Goal: Task Accomplishment & Management: Manage account settings

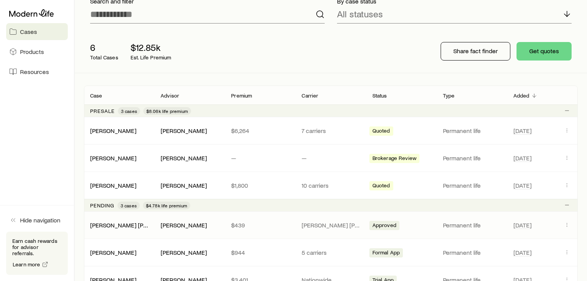
scroll to position [92, 0]
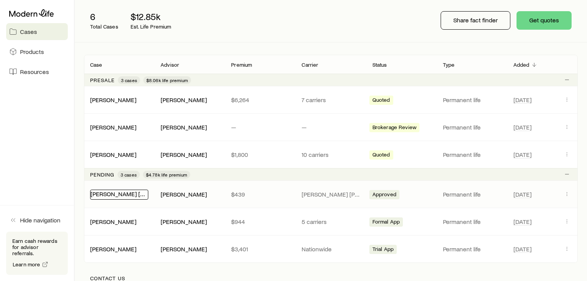
click at [117, 197] on div "[PERSON_NAME] [PERSON_NAME][DEMOGRAPHIC_DATA]" at bounding box center [119, 195] width 58 height 10
click at [117, 195] on link "[PERSON_NAME] [PERSON_NAME][DEMOGRAPHIC_DATA]" at bounding box center [169, 193] width 157 height 7
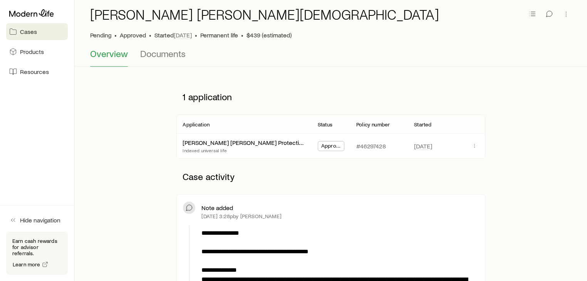
scroll to position [31, 0]
click at [551, 11] on icon "button" at bounding box center [550, 14] width 6 height 6
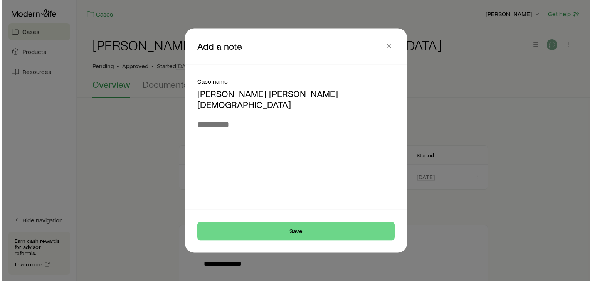
scroll to position [0, 0]
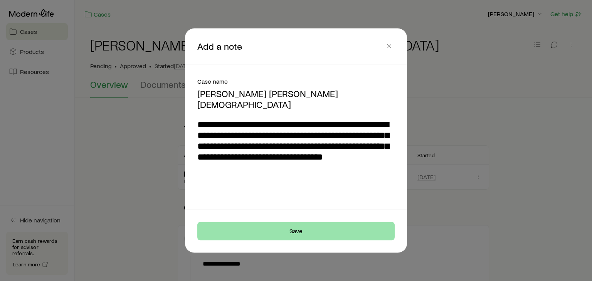
type textarea "**********"
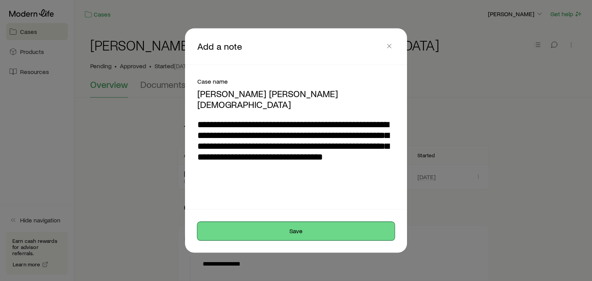
click at [358, 225] on button "Save" at bounding box center [295, 231] width 197 height 18
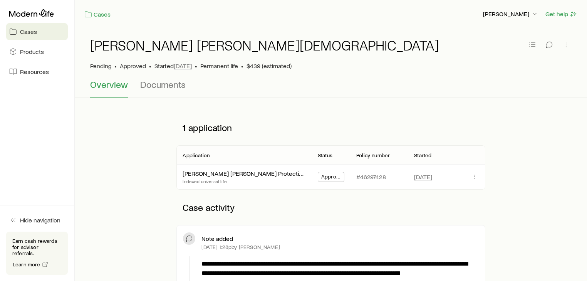
click at [42, 37] on link "Cases" at bounding box center [37, 31] width 62 height 17
